Goal: Transaction & Acquisition: Purchase product/service

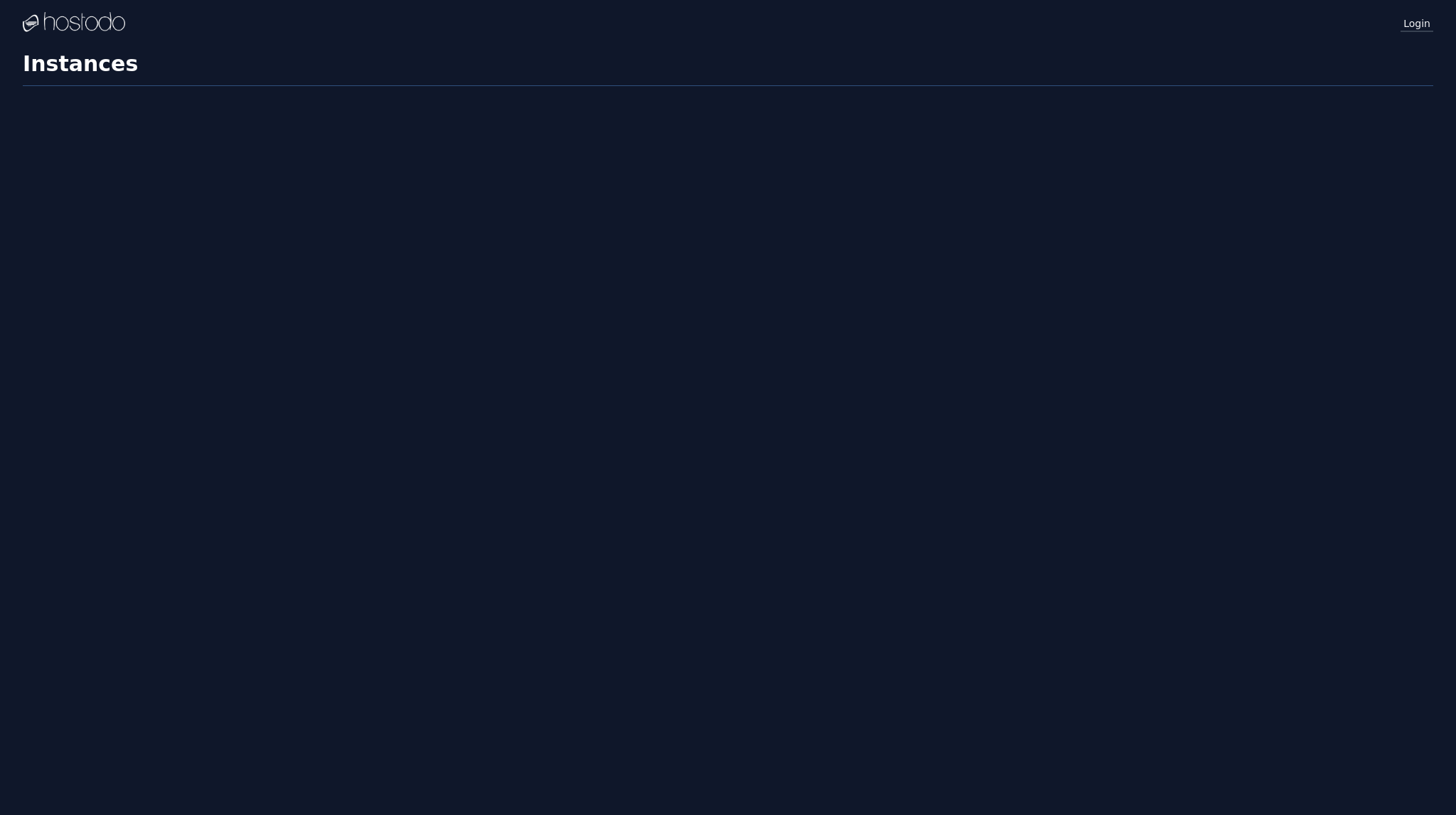
click at [1414, 22] on link "Login" at bounding box center [1417, 22] width 33 height 19
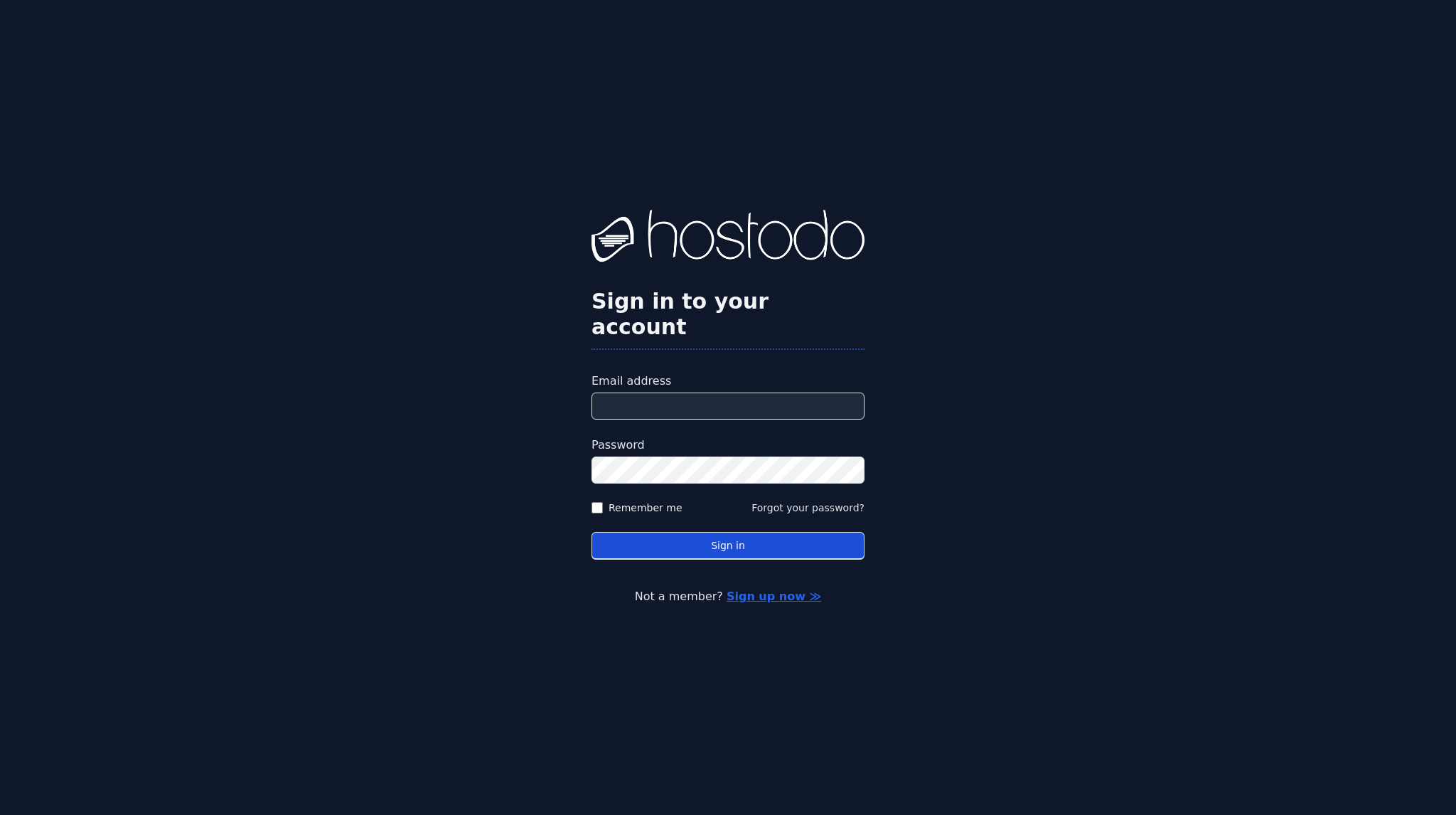
type input "**********"
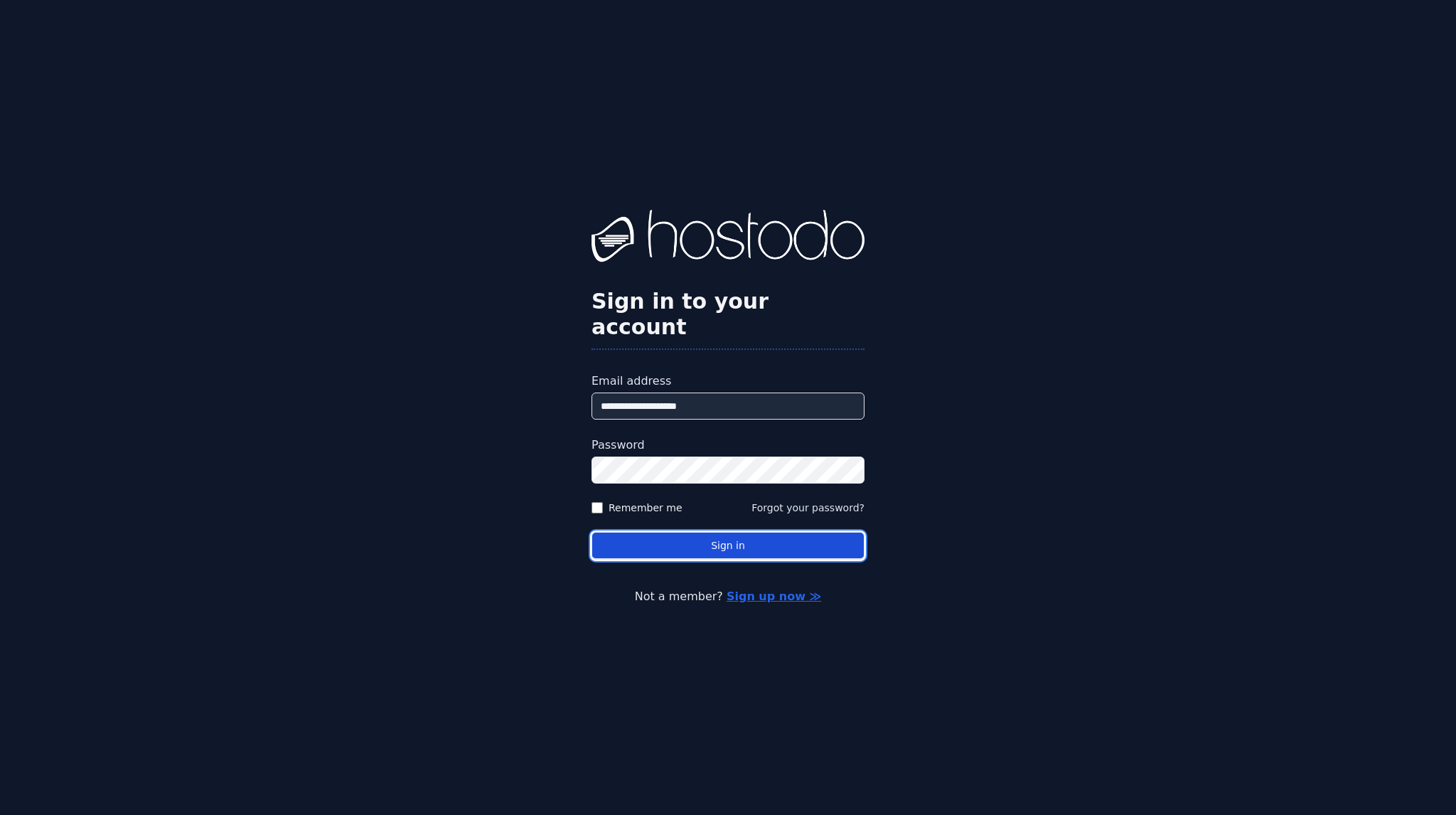
drag, startPoint x: 721, startPoint y: 543, endPoint x: 725, endPoint y: 536, distance: 8.1
click at [721, 543] on button "Sign in" at bounding box center [728, 545] width 273 height 28
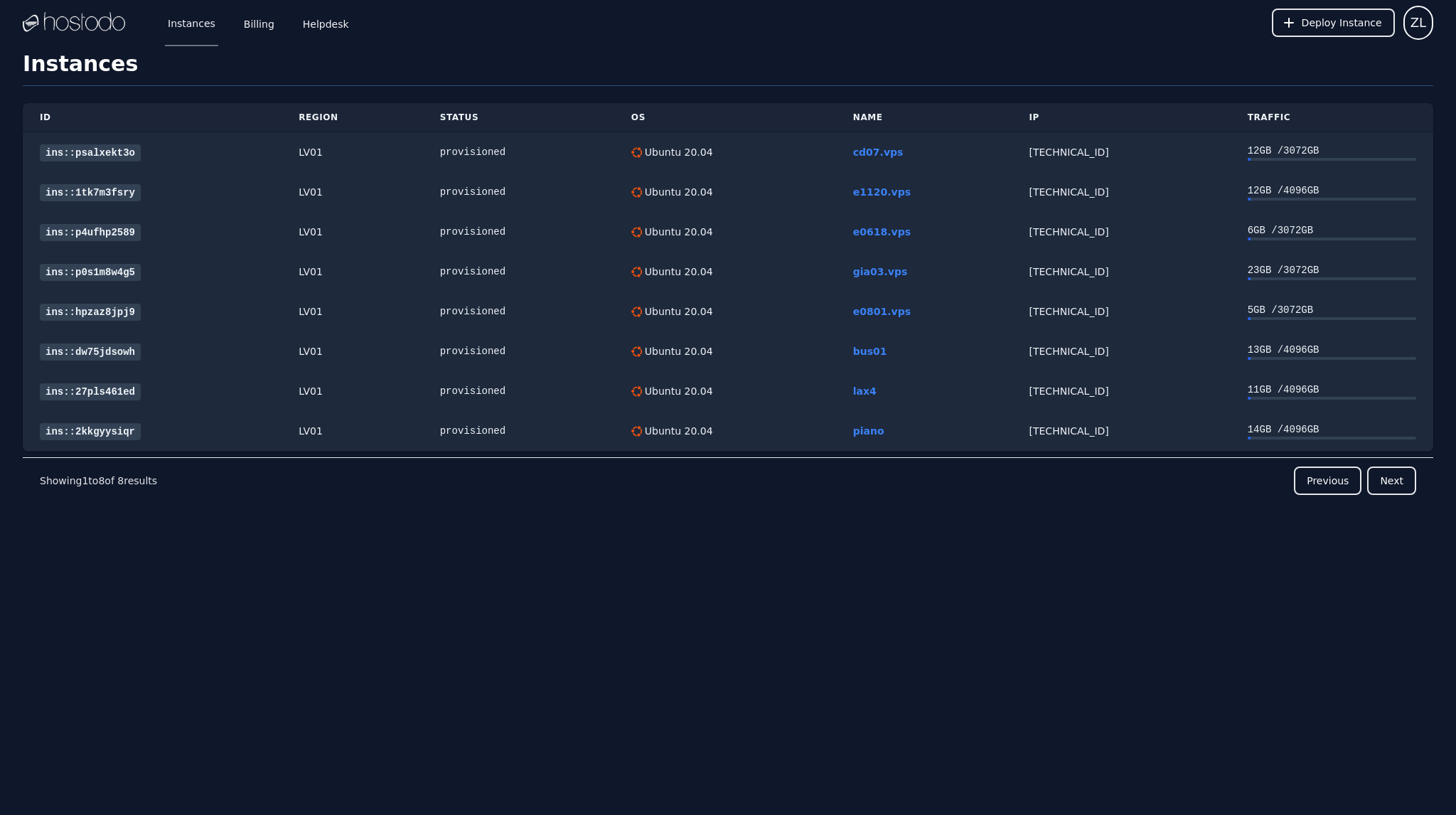
drag, startPoint x: 0, startPoint y: 636, endPoint x: 11, endPoint y: 623, distance: 17.0
click at [0, 636] on div "Instances Billing Helpdesk Deploy Instance ZL Instances SSH Keys Billing Helpde…" at bounding box center [728, 407] width 1456 height 815
click at [247, 29] on link "Billing" at bounding box center [259, 22] width 37 height 47
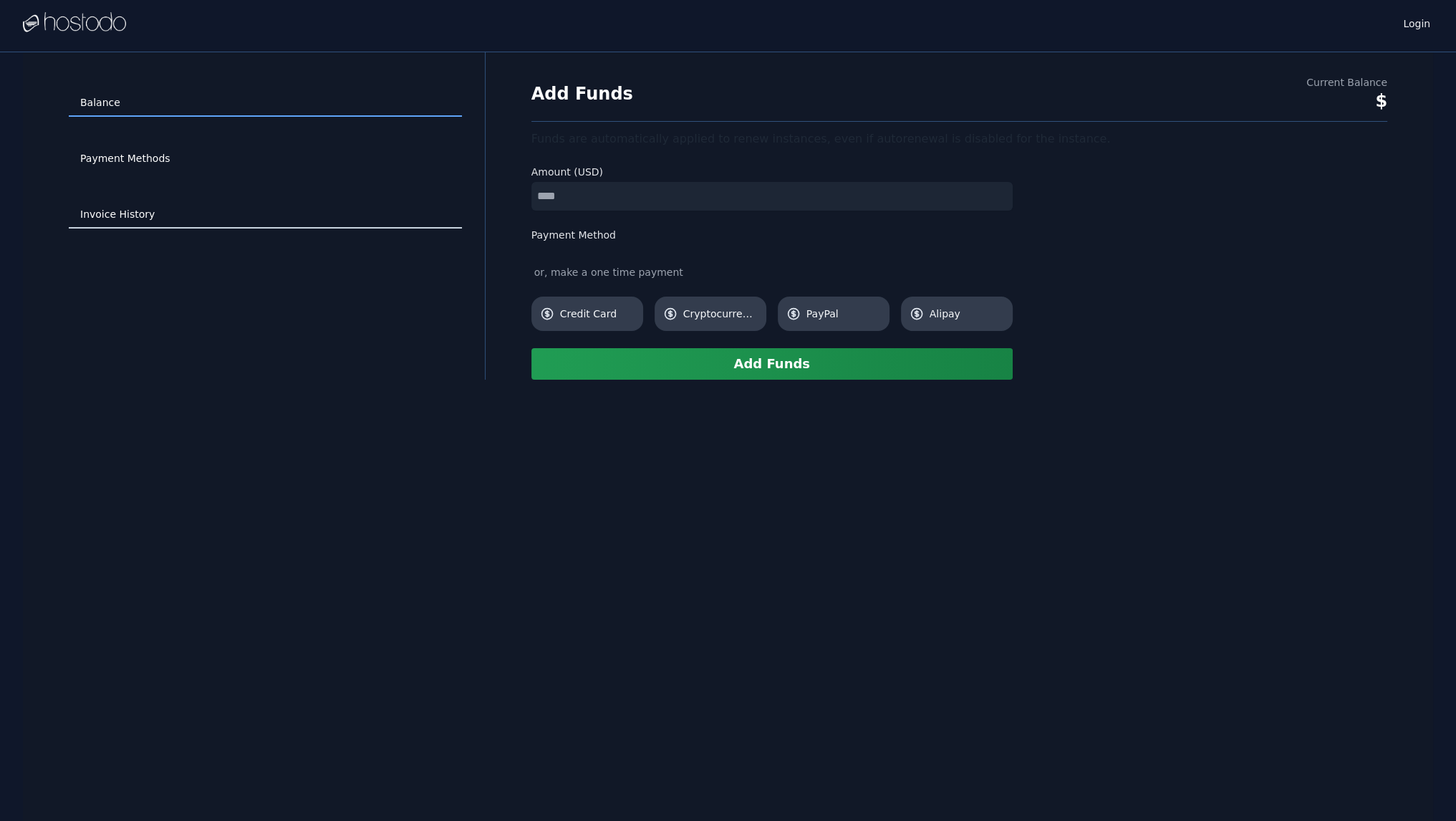
click at [138, 224] on link "Invoice History" at bounding box center [264, 215] width 393 height 27
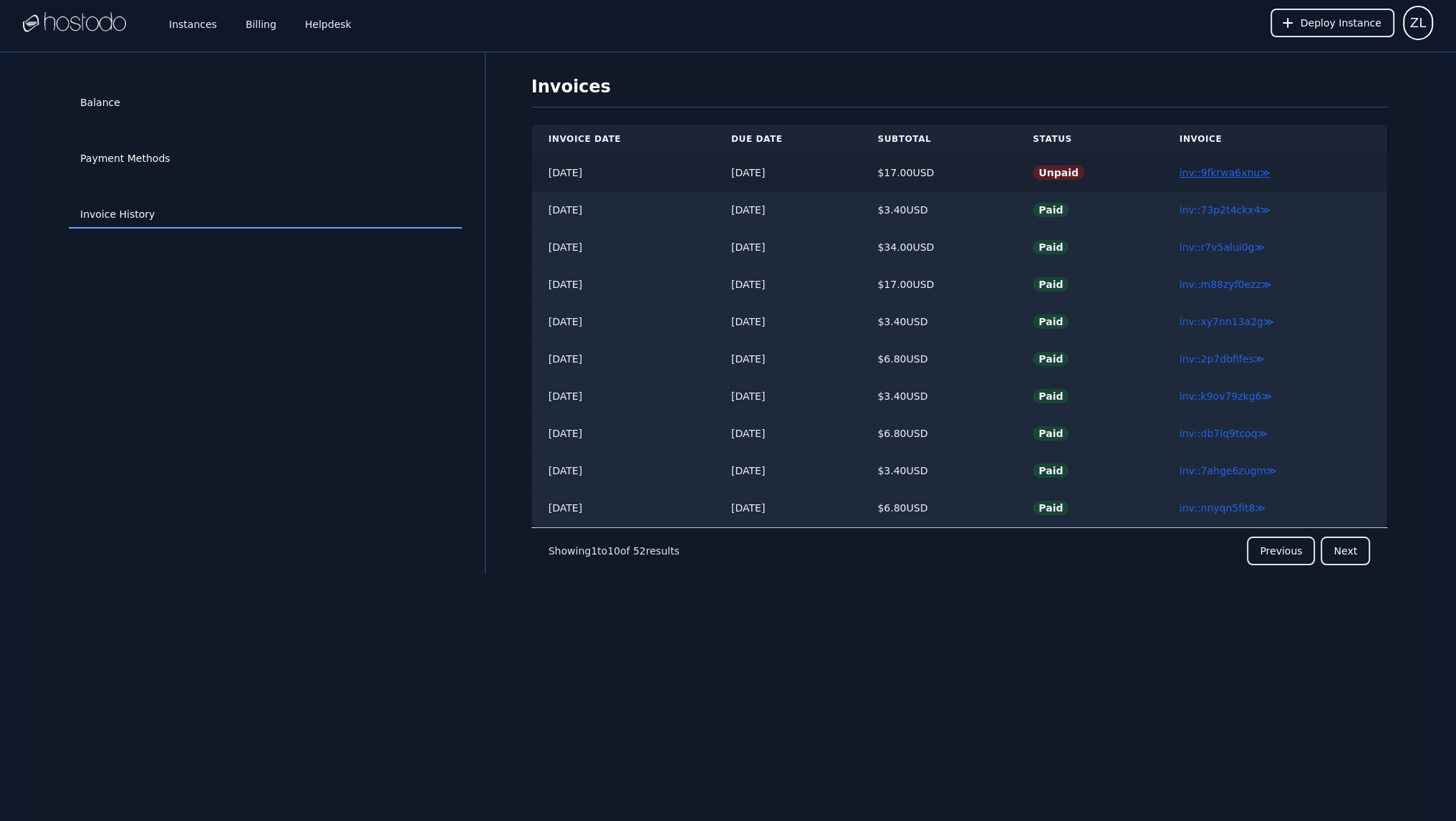
click at [1230, 171] on link "inv::9fkrwa6xnu ≫" at bounding box center [1224, 173] width 91 height 12
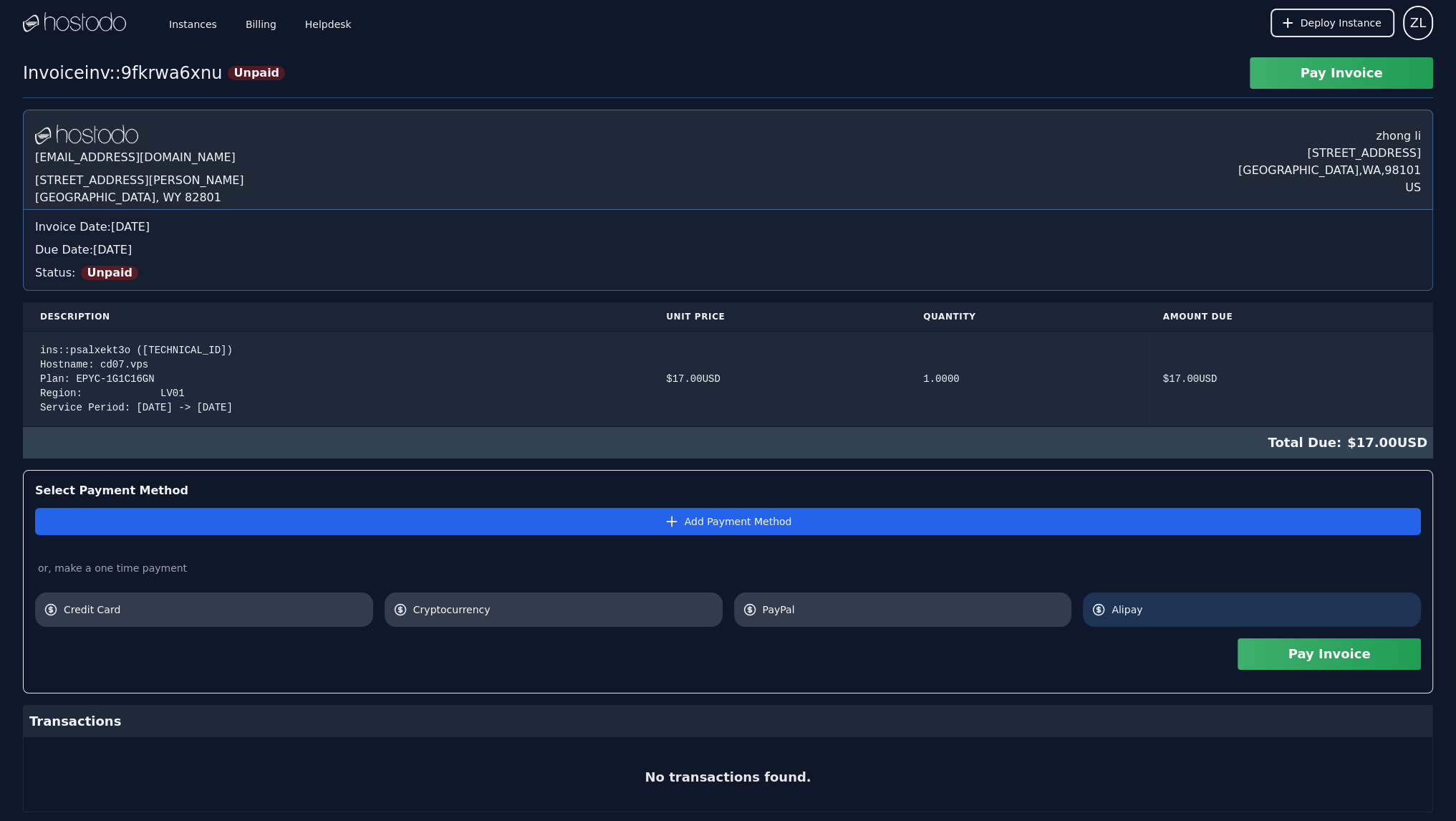
click at [1183, 602] on span "Alipay" at bounding box center [1262, 610] width 300 height 14
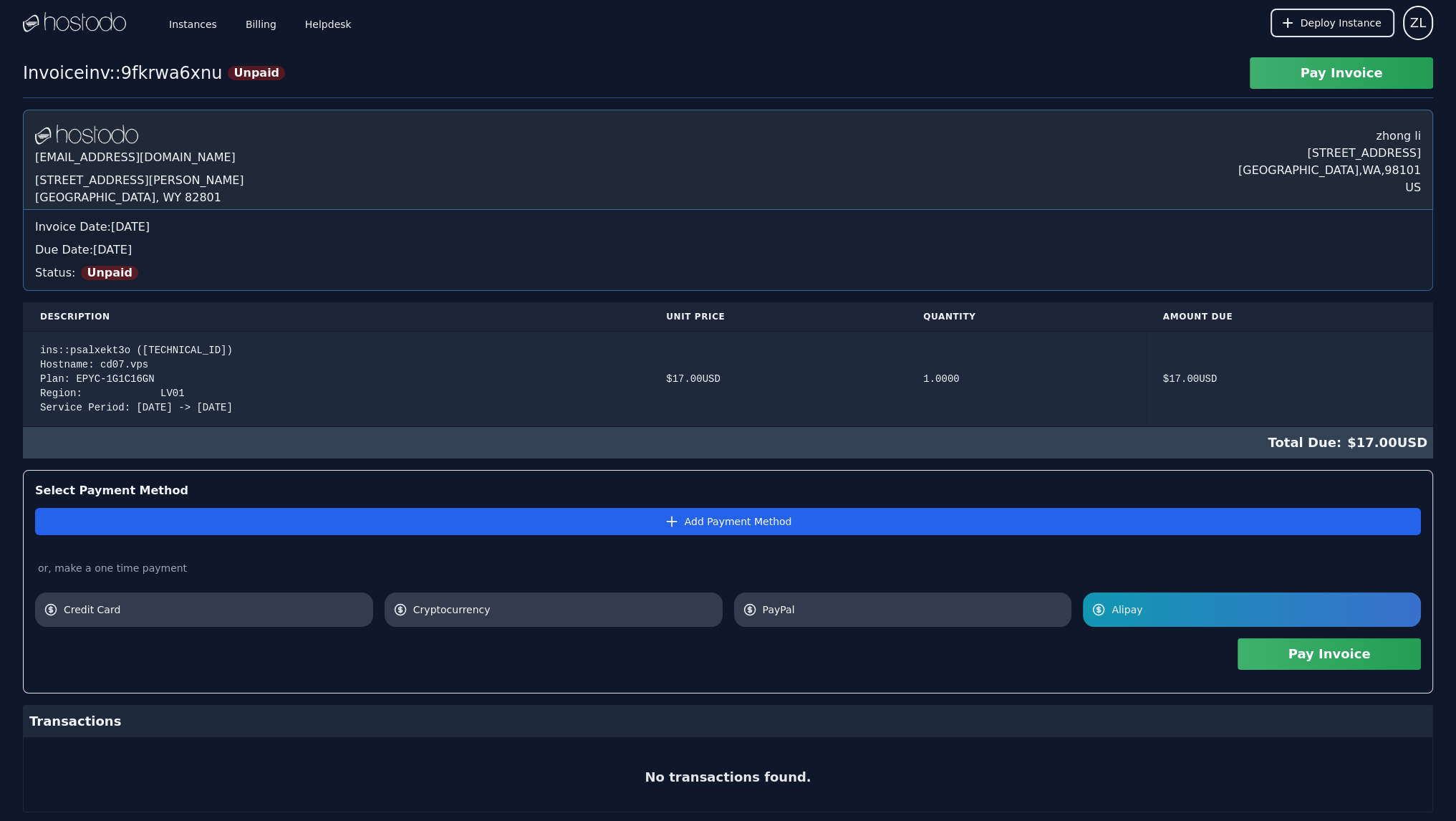
click at [1284, 655] on button "Pay Invoice" at bounding box center [1329, 653] width 183 height 31
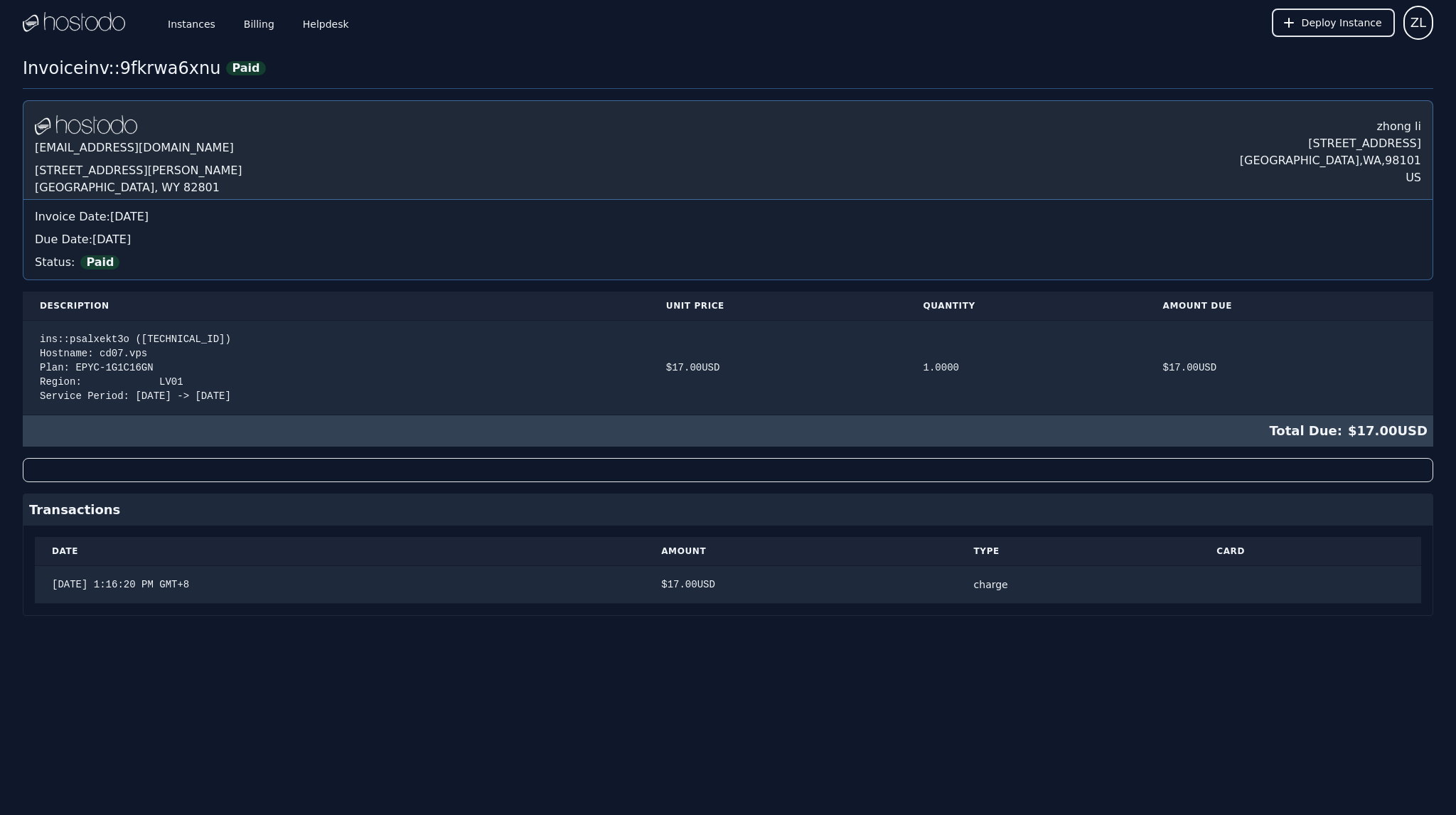
click at [8, 685] on div "Instances Billing Helpdesk Deploy Instance ZL Instances SSH Keys Billing Helpde…" at bounding box center [728, 407] width 1456 height 815
click at [270, 21] on div "Instances Billing Helpdesk" at bounding box center [246, 22] width 210 height 47
click at [258, 21] on link "Billing" at bounding box center [259, 22] width 37 height 47
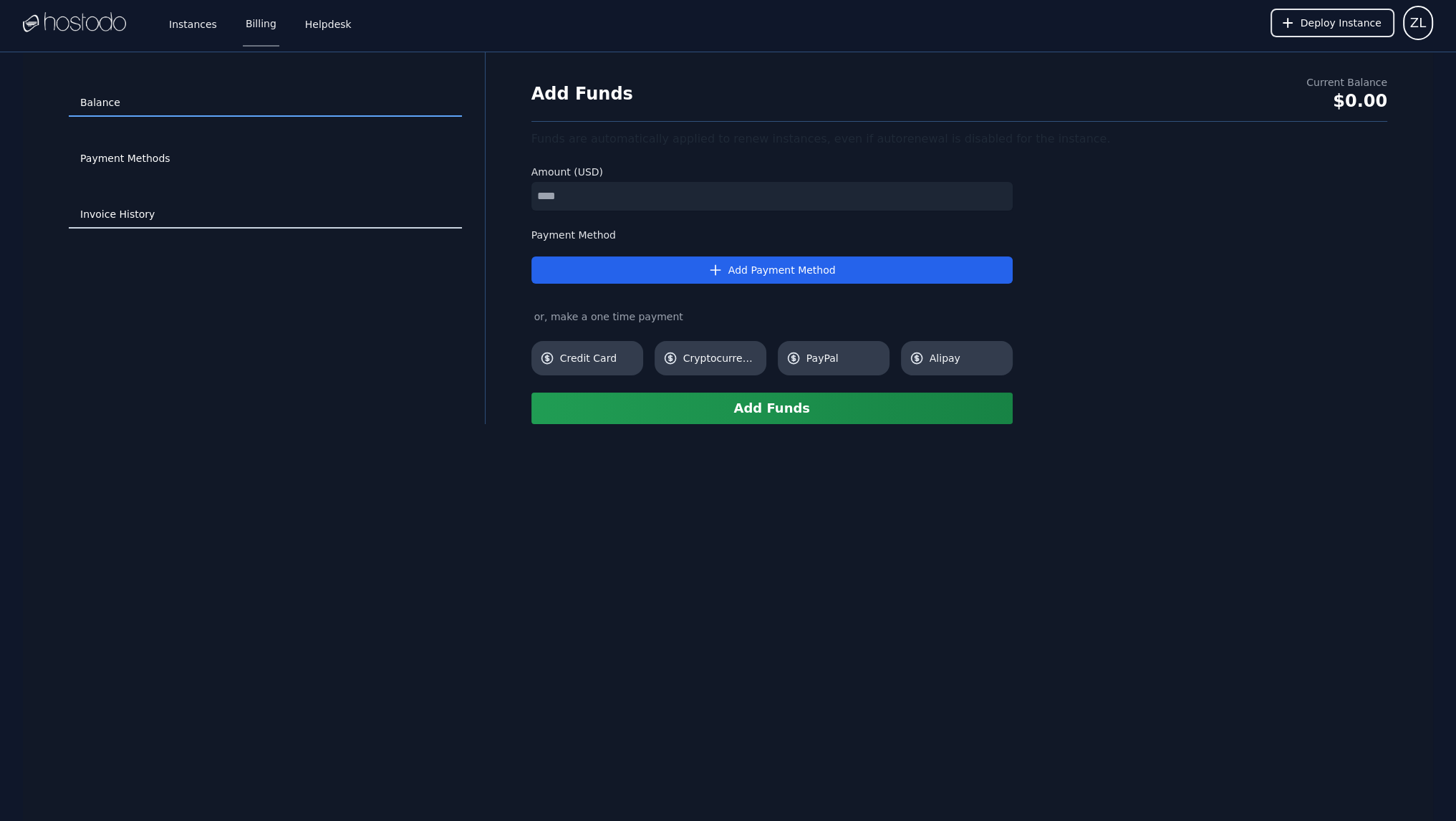
click at [125, 209] on link "Invoice History" at bounding box center [264, 215] width 393 height 27
